Goal: Contribute content

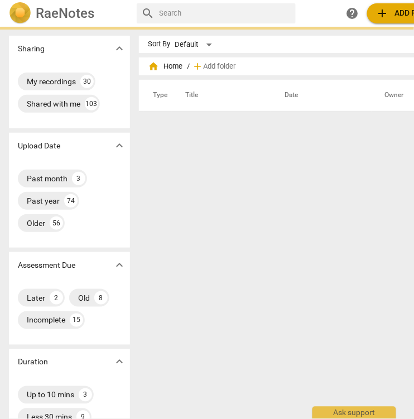
click at [175, 69] on span "home Home" at bounding box center [165, 66] width 35 height 11
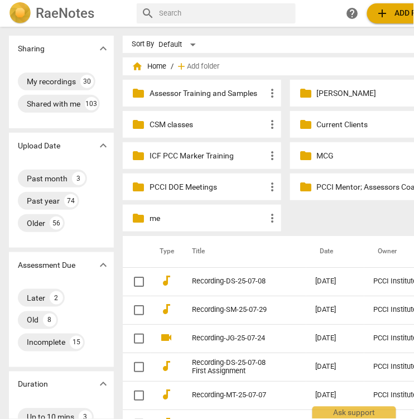
click at [327, 120] on p "Current Clients" at bounding box center [375, 125] width 116 height 12
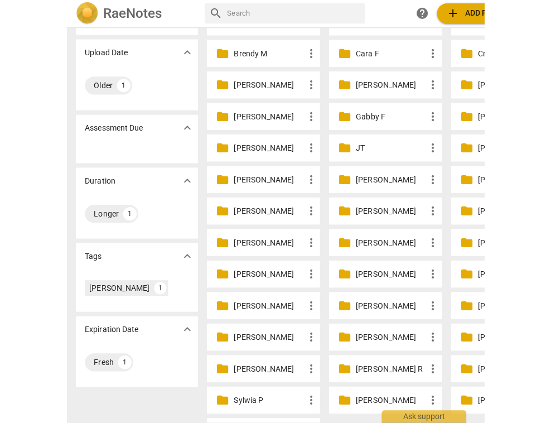
scroll to position [82, 0]
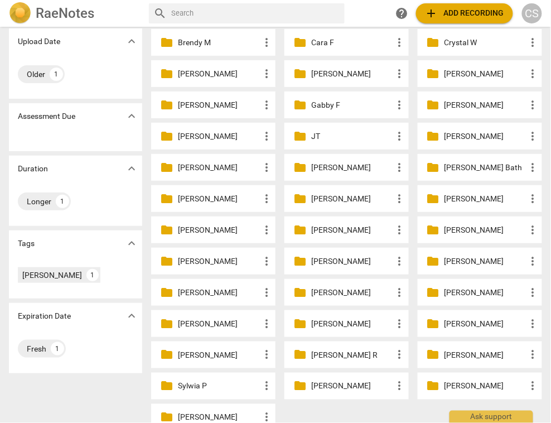
click at [208, 357] on p "[PERSON_NAME]" at bounding box center [219, 355] width 82 height 12
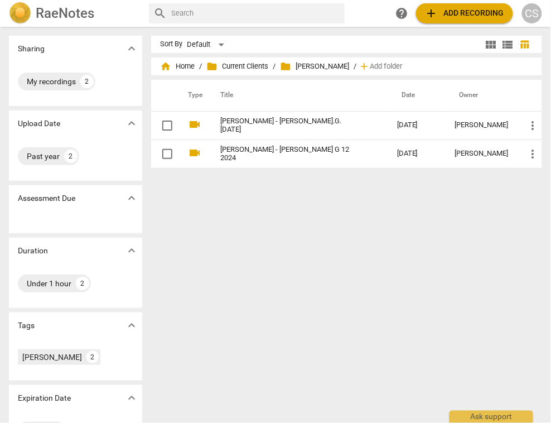
click at [414, 11] on span "add Add recording" at bounding box center [464, 13] width 79 height 13
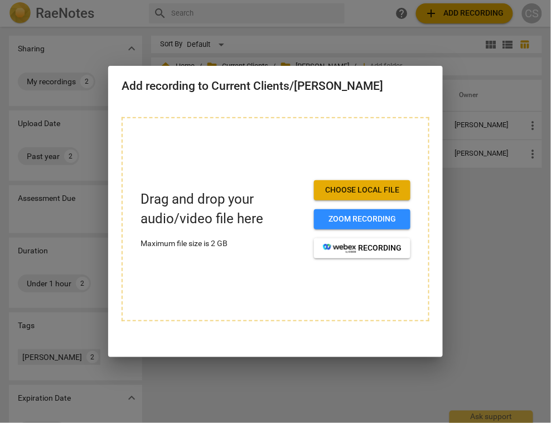
click at [340, 192] on span "Choose local file" at bounding box center [362, 190] width 79 height 11
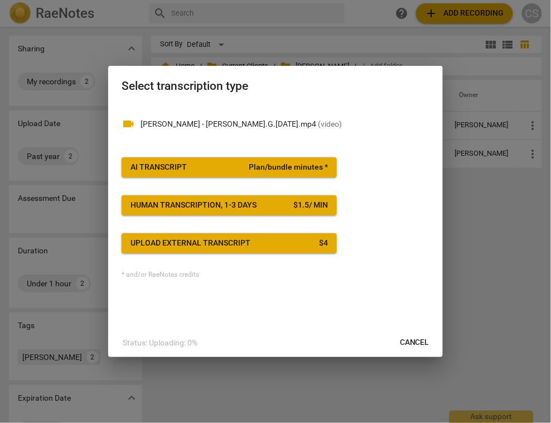
click at [300, 167] on span "Plan/bundle minutes *" at bounding box center [288, 167] width 79 height 11
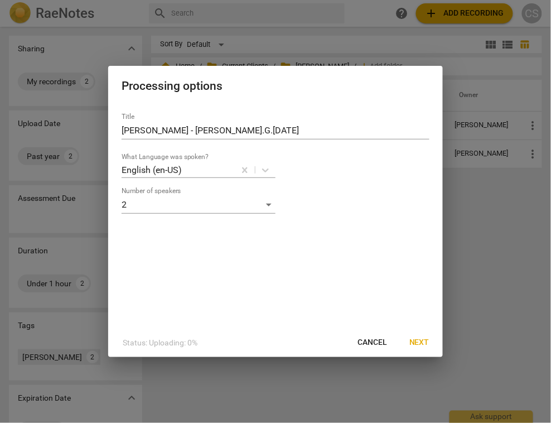
click at [414, 342] on span "Next" at bounding box center [420, 342] width 20 height 11
